Goal: Information Seeking & Learning: Learn about a topic

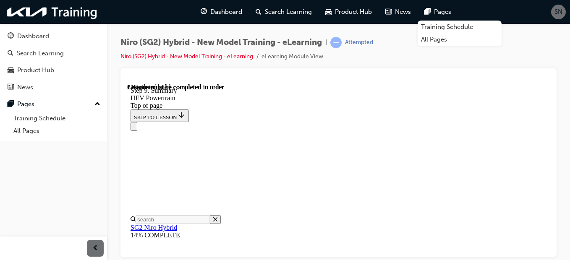
scroll to position [697, 0]
click at [540, 53] on div "Niro (SG2) Hybrid - New Model Training - eLearning | Attempted Niro (SG2) Hybri…" at bounding box center [338, 52] width 436 height 31
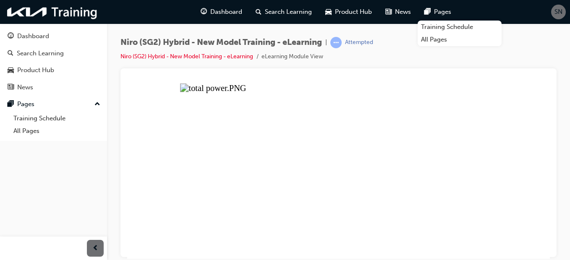
click at [383, 216] on button "Unzoom image" at bounding box center [338, 170] width 423 height 175
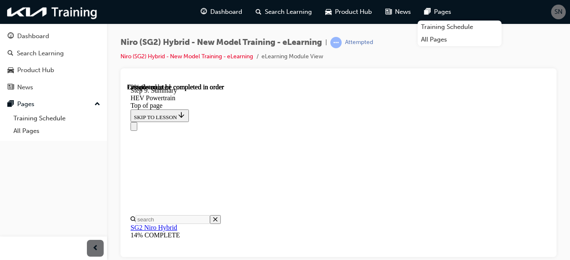
scroll to position [2082, 0]
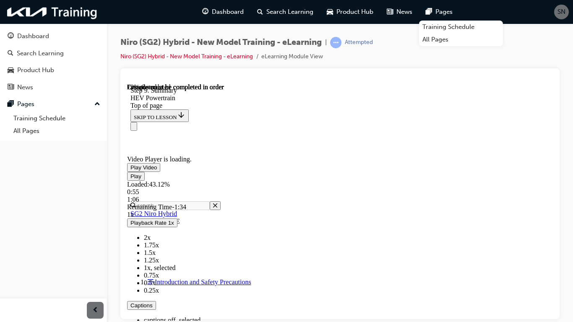
drag, startPoint x: 333, startPoint y: 386, endPoint x: 304, endPoint y: 390, distance: 29.6
click at [304, 203] on div "1:06" at bounding box center [215, 200] width 177 height 8
drag, startPoint x: 313, startPoint y: 388, endPoint x: 285, endPoint y: 392, distance: 27.9
click at [285, 203] on div "Loaded : 43.12% 0:48 0:58" at bounding box center [340, 191] width 426 height 23
drag, startPoint x: 286, startPoint y: 391, endPoint x: 276, endPoint y: 392, distance: 10.5
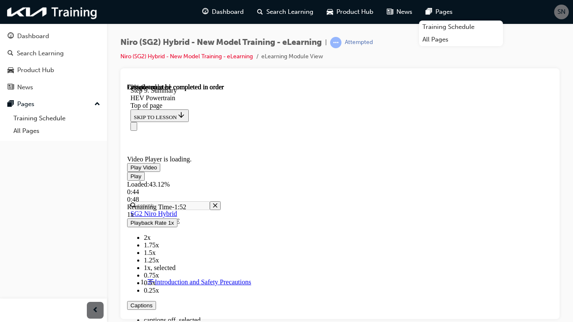
click at [276, 203] on div "Loaded : 43.12% 0:44 0:48" at bounding box center [340, 191] width 426 height 23
drag, startPoint x: 287, startPoint y: 390, endPoint x: 239, endPoint y: 391, distance: 47.8
click at [239, 203] on div "Loaded : 43.12% 0:30 0:48" at bounding box center [340, 191] width 426 height 23
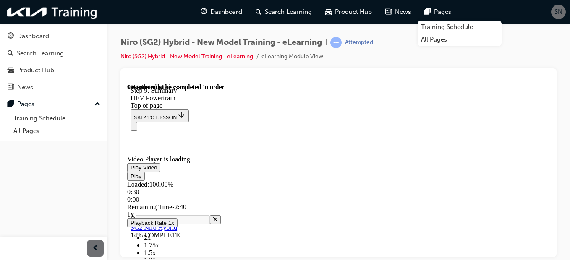
scroll to position [2851, 0]
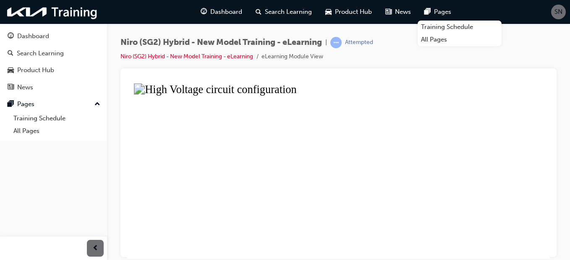
click at [421, 164] on button "Unzoom image" at bounding box center [338, 170] width 423 height 175
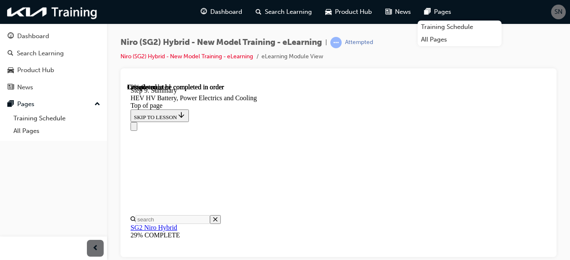
scroll to position [571, 0]
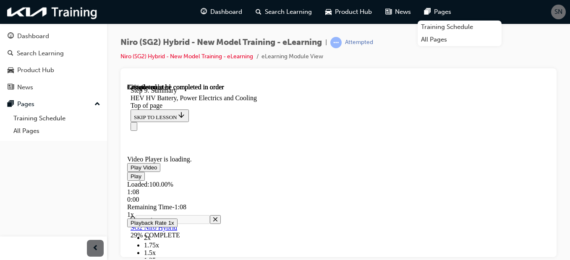
scroll to position [1327, 0]
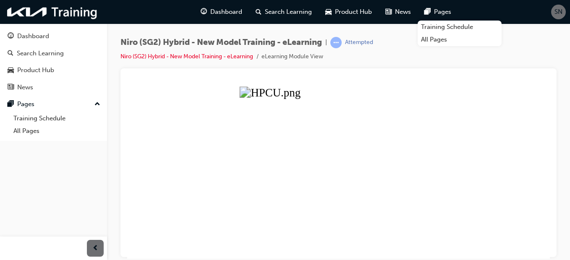
click at [329, 177] on button "Unzoom image" at bounding box center [338, 170] width 423 height 175
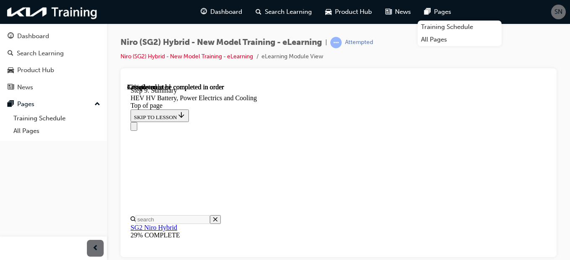
scroll to position [1494, 0]
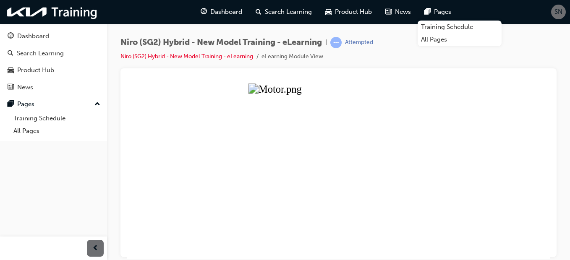
click at [329, 153] on button "Unzoom image" at bounding box center [338, 170] width 423 height 175
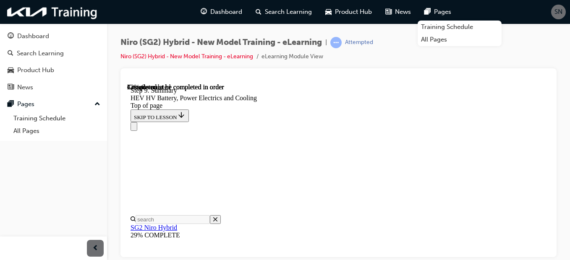
scroll to position [1620, 0]
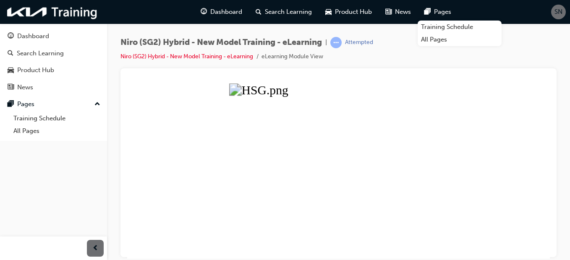
click at [357, 196] on button "Unzoom image" at bounding box center [338, 170] width 423 height 175
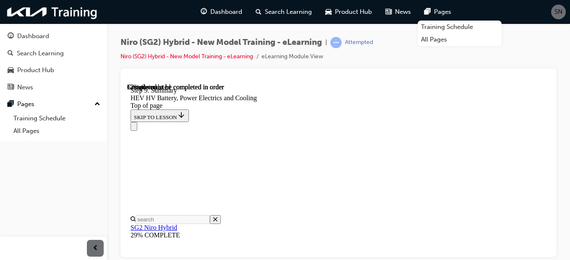
scroll to position [2166, 0]
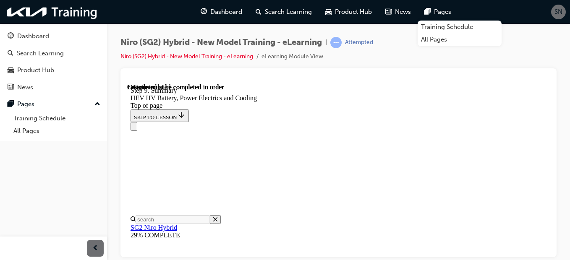
scroll to position [2665, 0]
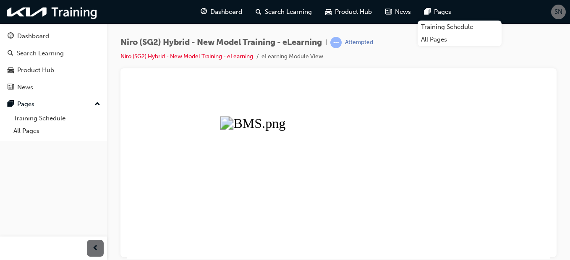
click at [345, 175] on button "Unzoom image" at bounding box center [338, 170] width 423 height 175
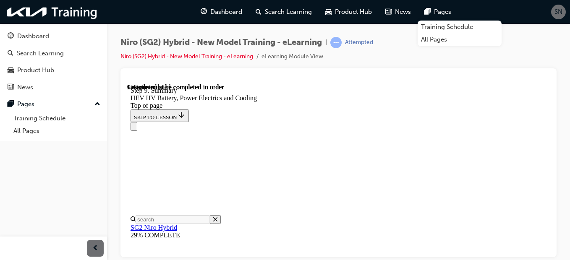
scroll to position [3294, 0]
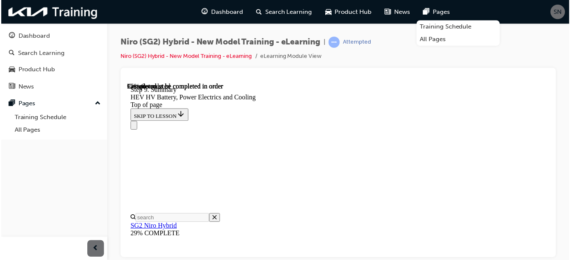
scroll to position [3046, 0]
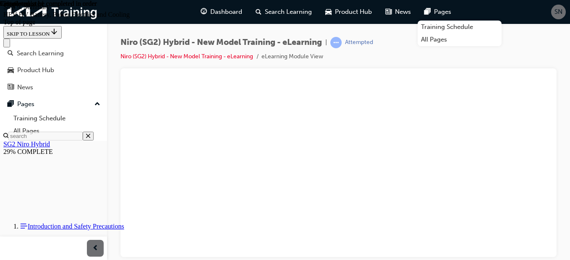
scroll to position [3376, 0]
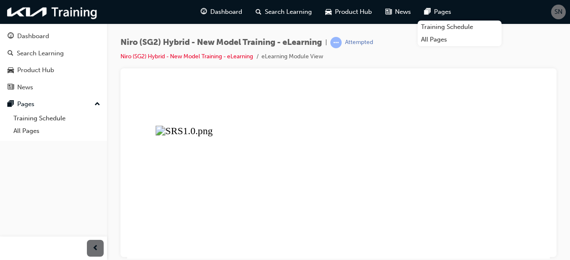
click at [394, 176] on button "Unzoom image" at bounding box center [338, 170] width 423 height 175
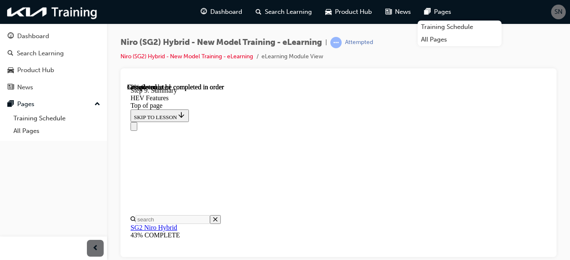
scroll to position [655, 0]
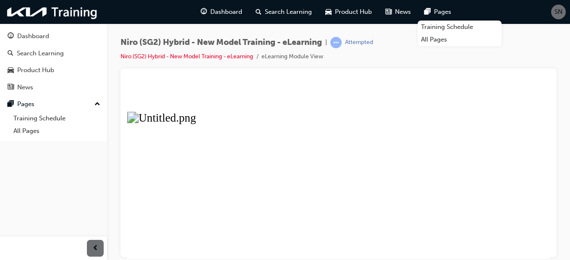
click at [437, 208] on button "Unzoom image" at bounding box center [338, 170] width 423 height 175
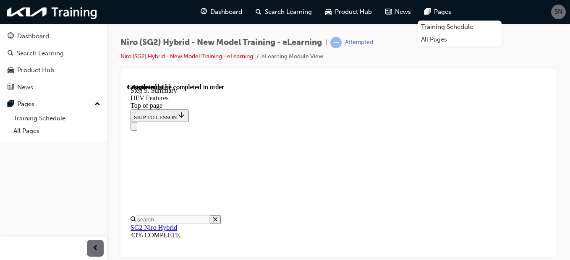
scroll to position [823, 0]
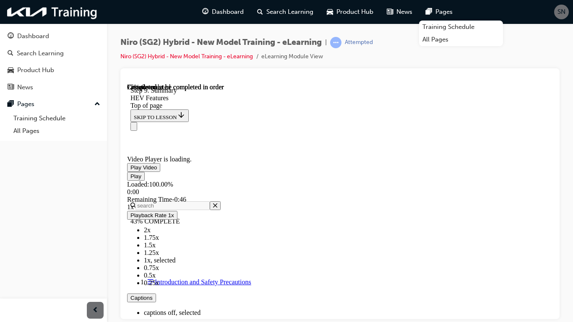
click at [180, 260] on span "Video player" at bounding box center [180, 327] width 0 height 6
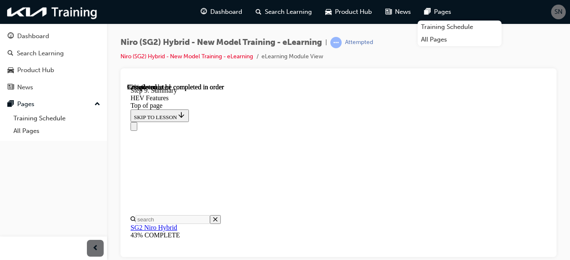
scroll to position [1040, 0]
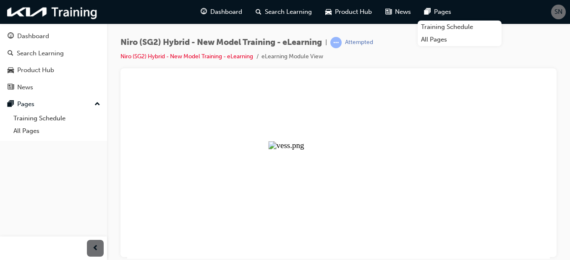
click at [341, 170] on button "Unzoom image" at bounding box center [338, 170] width 423 height 175
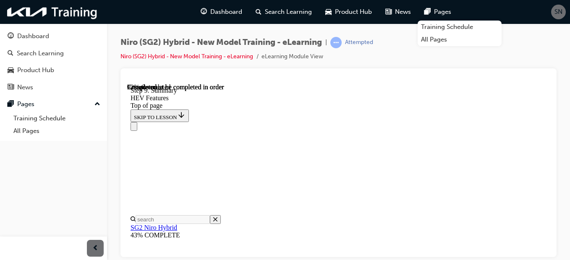
scroll to position [1118, 0]
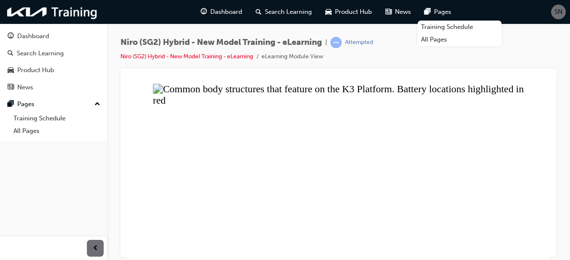
click at [475, 192] on button "Unzoom image" at bounding box center [338, 170] width 423 height 175
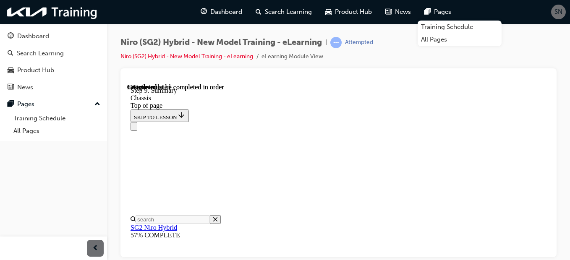
scroll to position [865, 0]
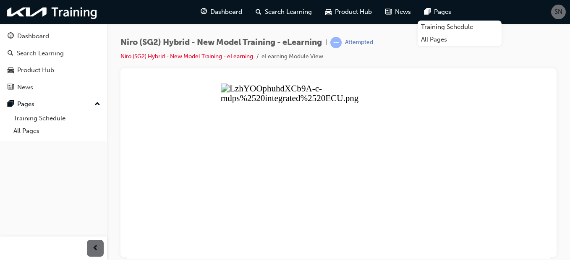
click at [404, 176] on button "Unzoom image" at bounding box center [338, 170] width 423 height 175
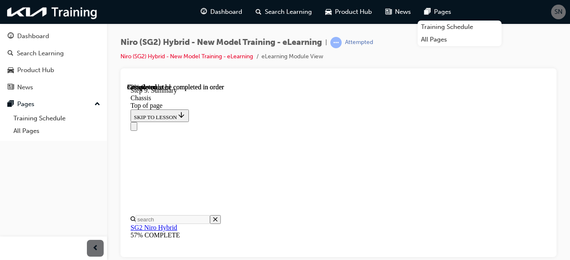
scroll to position [1563, 0]
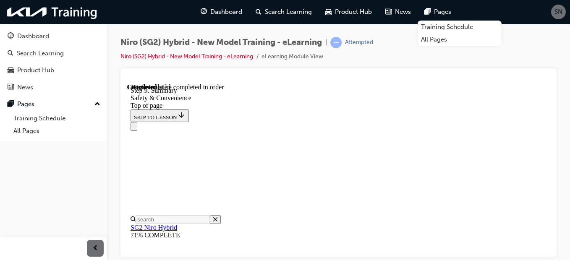
scroll to position [497, 0]
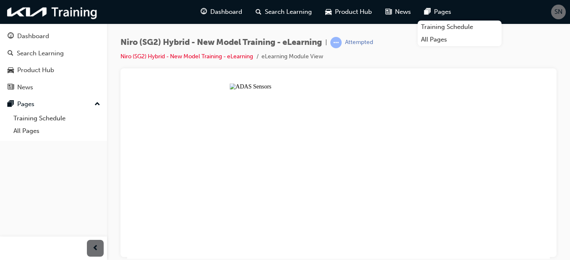
click at [428, 192] on button "Unzoom image" at bounding box center [338, 170] width 423 height 175
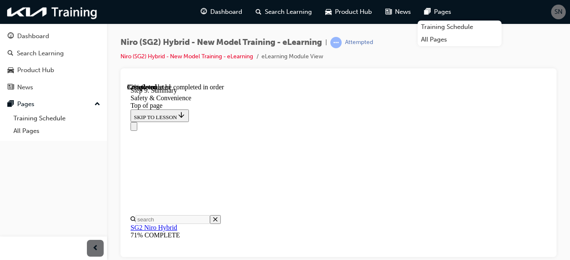
scroll to position [1168, 0]
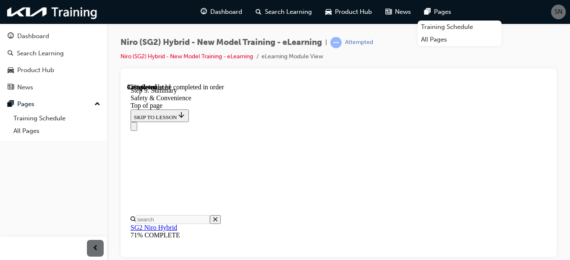
scroll to position [1504, 0]
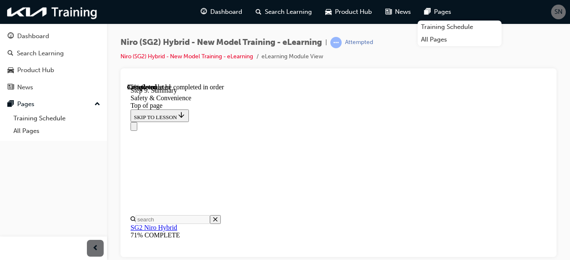
scroll to position [1797, 0]
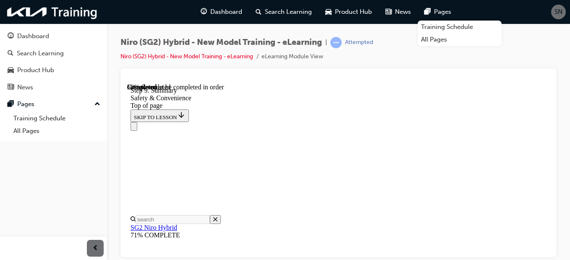
scroll to position [1923, 0]
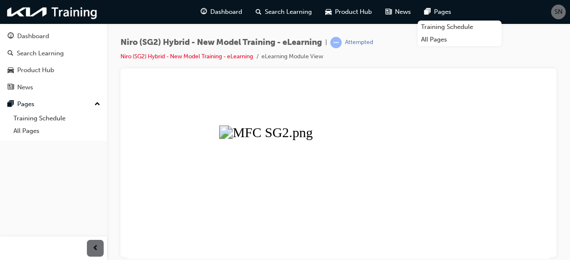
click at [362, 169] on button "Unzoom image" at bounding box center [338, 170] width 423 height 175
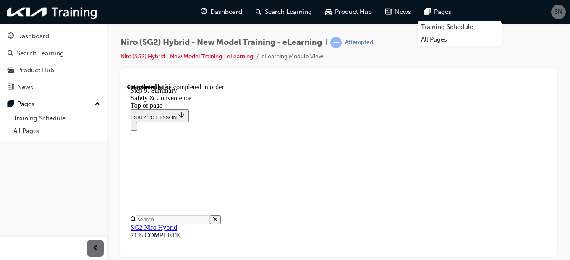
scroll to position [3266, 0]
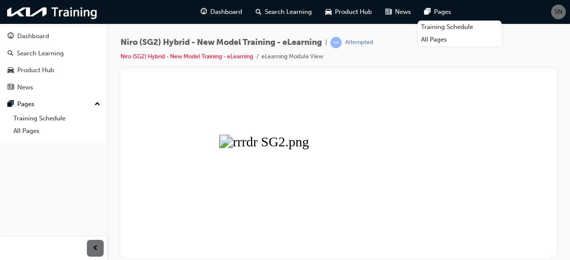
click at [419, 172] on button "Unzoom image" at bounding box center [338, 170] width 423 height 175
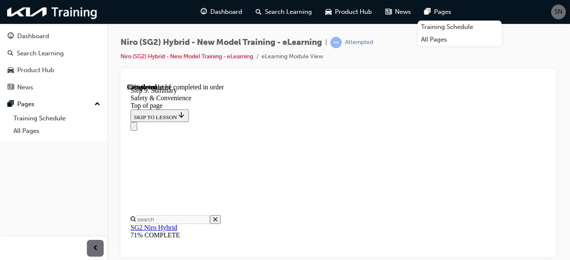
scroll to position [3308, 0]
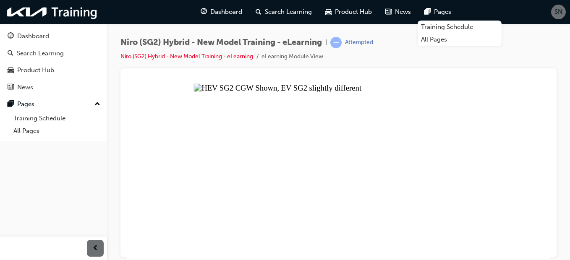
click at [376, 164] on button "Unzoom image" at bounding box center [338, 170] width 423 height 175
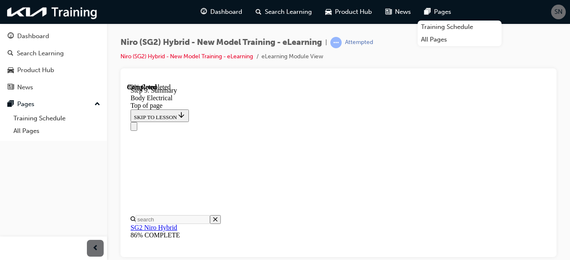
scroll to position [1285, 0]
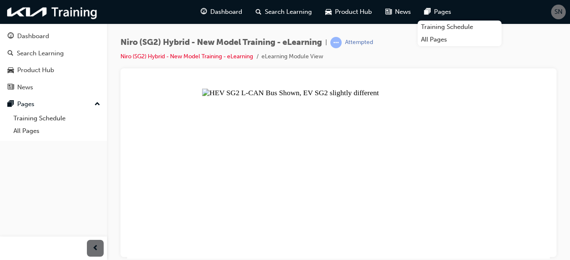
click at [371, 170] on button "Unzoom image" at bounding box center [338, 170] width 423 height 175
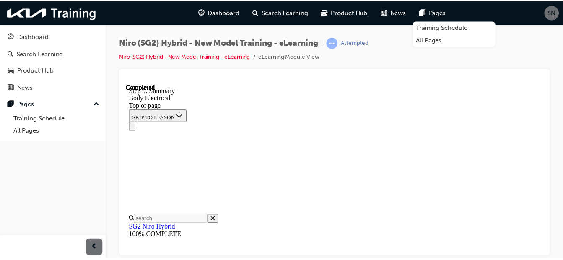
scroll to position [1390, 0]
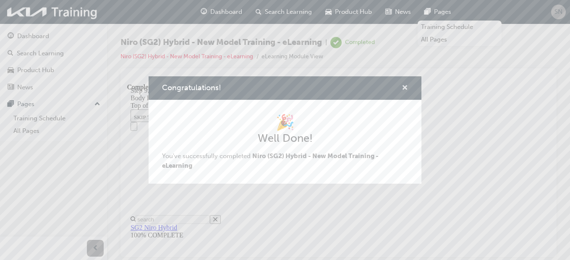
click at [403, 88] on span "cross-icon" at bounding box center [405, 89] width 6 height 8
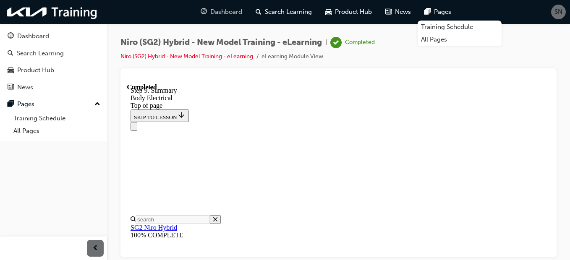
click at [232, 13] on span "Dashboard" at bounding box center [226, 12] width 32 height 10
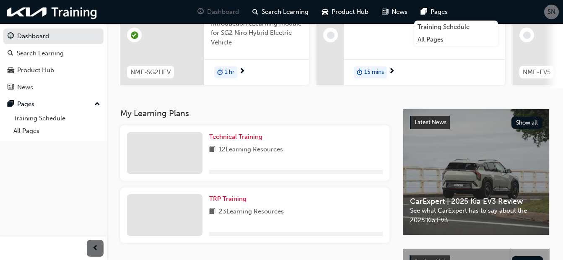
scroll to position [126, 0]
